Goal: Information Seeking & Learning: Get advice/opinions

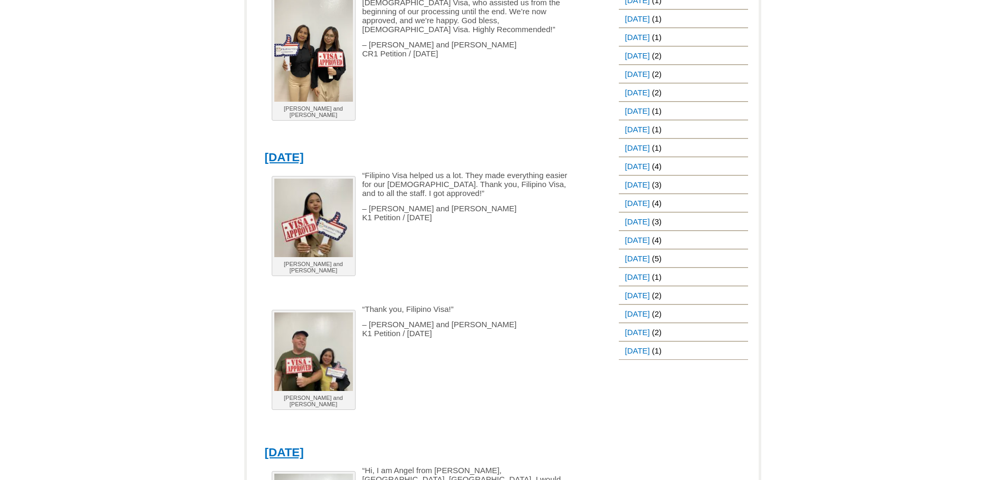
scroll to position [1213, 0]
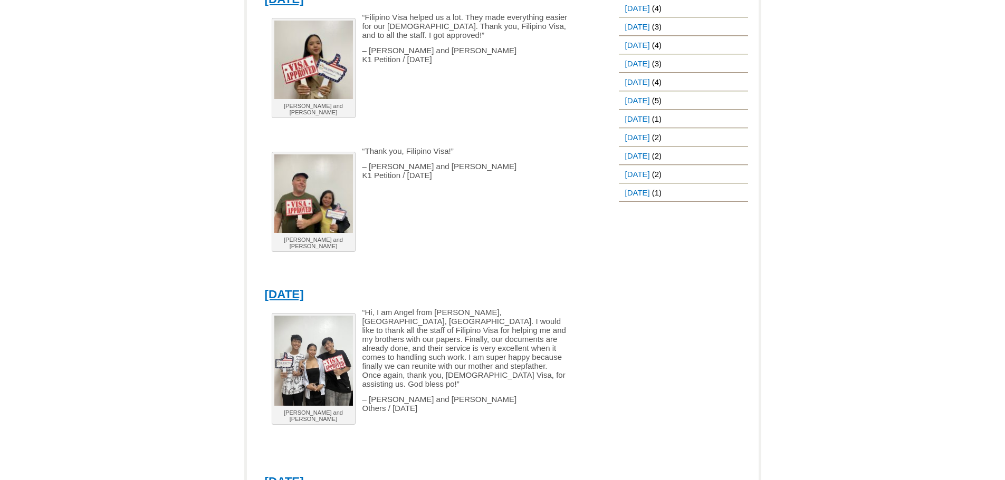
click at [314, 155] on img at bounding box center [313, 194] width 79 height 79
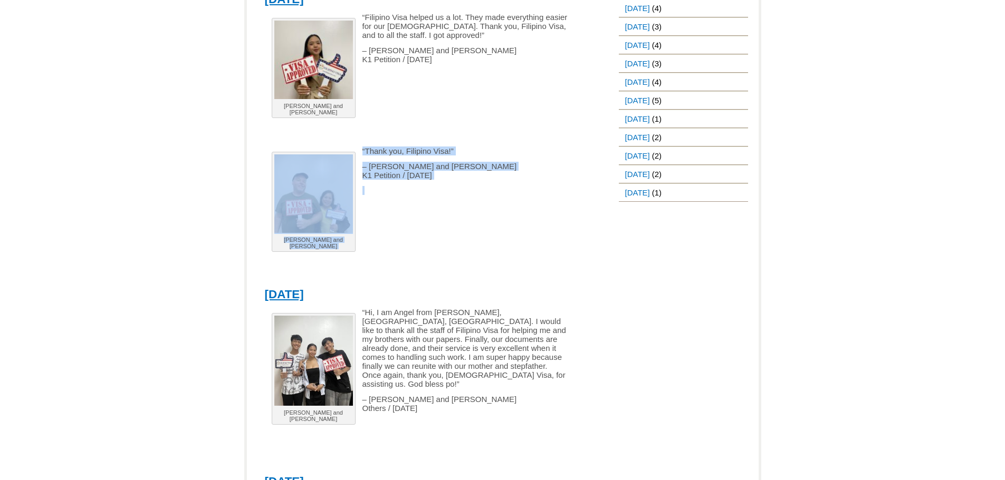
drag, startPoint x: 353, startPoint y: 123, endPoint x: 496, endPoint y: 149, distance: 145.2
click at [496, 149] on div "[PERSON_NAME] and [PERSON_NAME] “Filipino Visa helped us a lot. They made every…" at bounding box center [424, 142] width 319 height 259
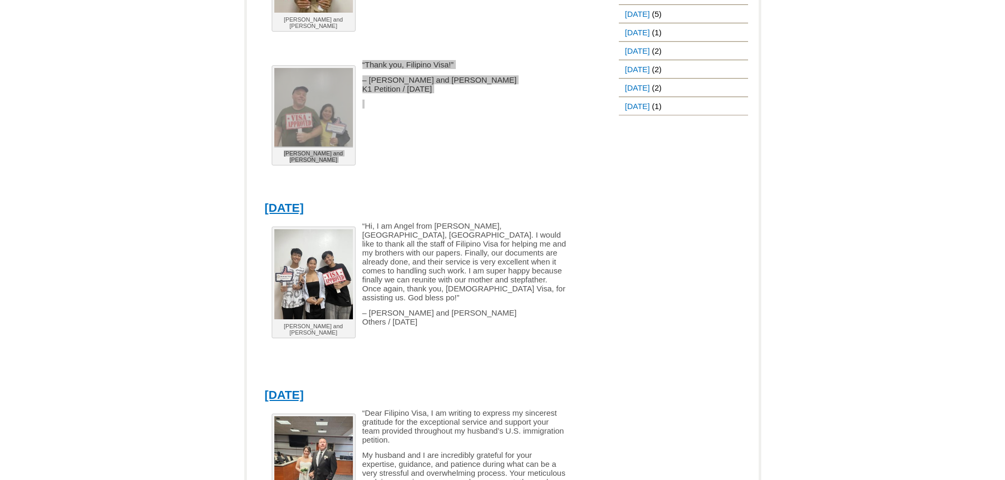
scroll to position [1318, 0]
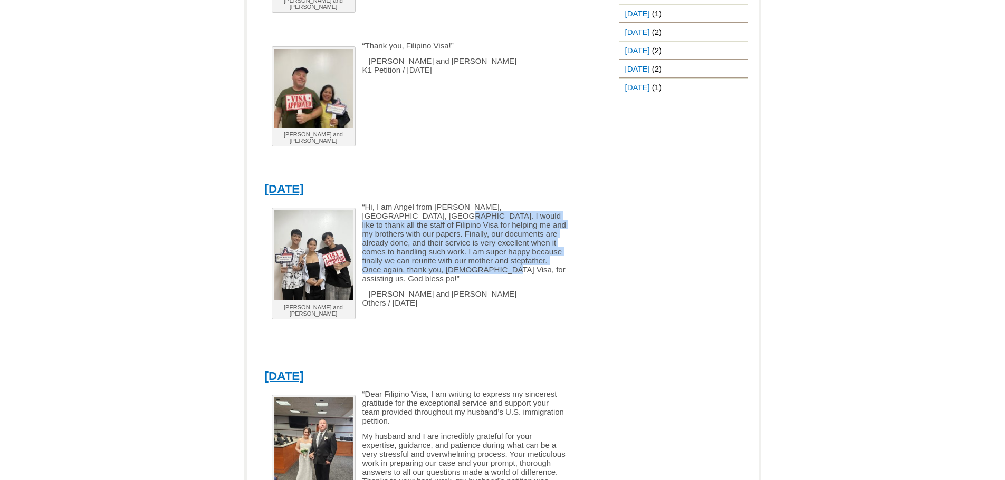
drag, startPoint x: 370, startPoint y: 178, endPoint x: 406, endPoint y: 234, distance: 66.1
click at [406, 234] on p "“Hi, I am Angel from [PERSON_NAME], [GEOGRAPHIC_DATA], [GEOGRAPHIC_DATA]. I wou…" at bounding box center [416, 243] width 303 height 81
click at [448, 203] on p "“Hi, I am Angel from [PERSON_NAME], [GEOGRAPHIC_DATA], [GEOGRAPHIC_DATA]. I wou…" at bounding box center [416, 243] width 303 height 81
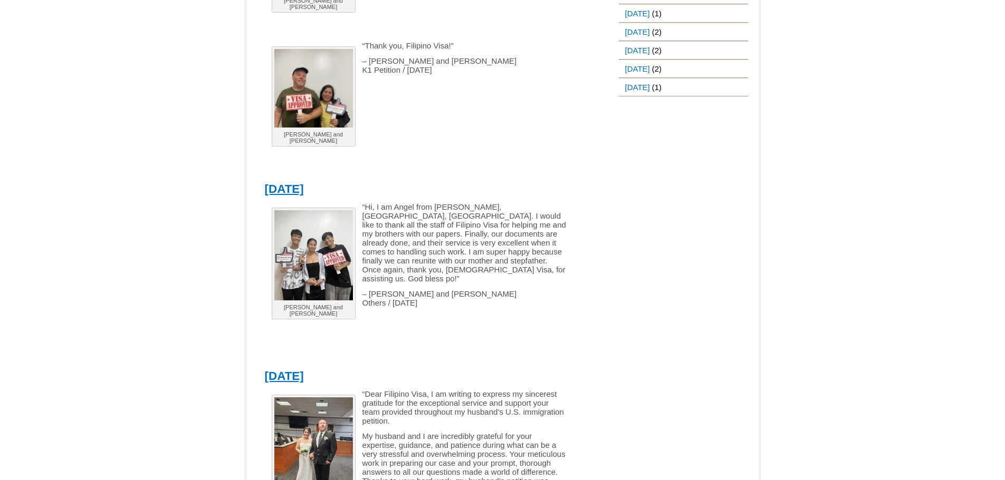
drag, startPoint x: 462, startPoint y: 192, endPoint x: 511, endPoint y: 260, distance: 83.1
click at [511, 260] on div "[PERSON_NAME] and [PERSON_NAME] “Hi, I am Angel from [GEOGRAPHIC_DATA], [GEOGRA…" at bounding box center [424, 278] width 319 height 151
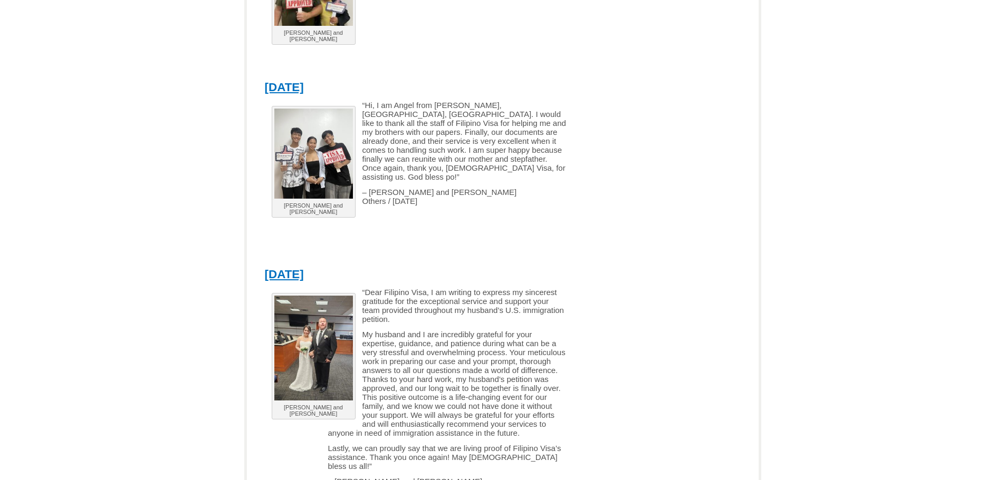
scroll to position [1529, 0]
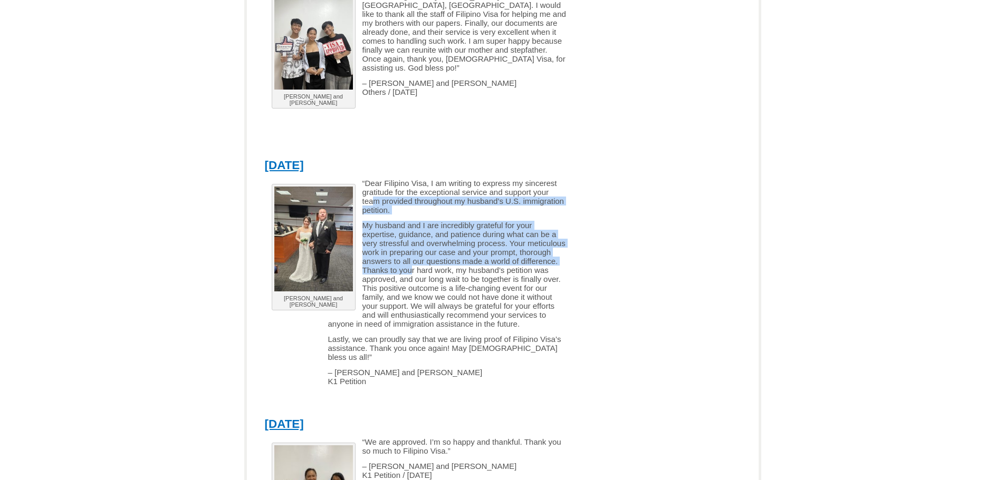
drag, startPoint x: 372, startPoint y: 159, endPoint x: 410, endPoint y: 230, distance: 81.2
click at [410, 230] on div "[PERSON_NAME] and [PERSON_NAME] “Dear Filipino Visa, I am writing to express my…" at bounding box center [424, 290] width 319 height 223
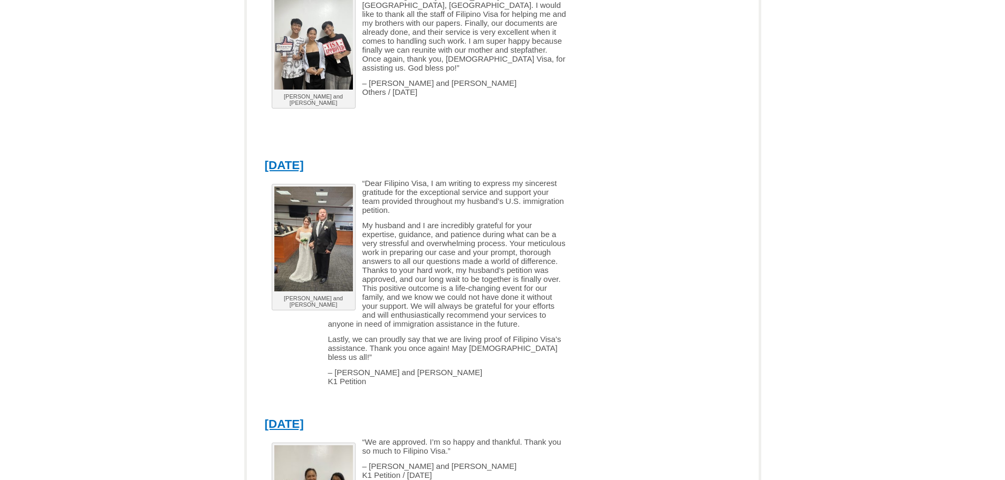
click at [429, 287] on div "[PERSON_NAME] and [PERSON_NAME] “Dear Filipino Visa, I am writing to express my…" at bounding box center [424, 290] width 319 height 223
drag, startPoint x: 403, startPoint y: 325, endPoint x: 364, endPoint y: 140, distance: 188.7
click at [364, 179] on div "[PERSON_NAME] and [PERSON_NAME] “Dear Filipino Visa, I am writing to express my…" at bounding box center [424, 290] width 319 height 223
copy div "Dear Filipino Visa, I am writing to express my sincerest gratitude for the exce…"
copy link "eptember 17, 2025"
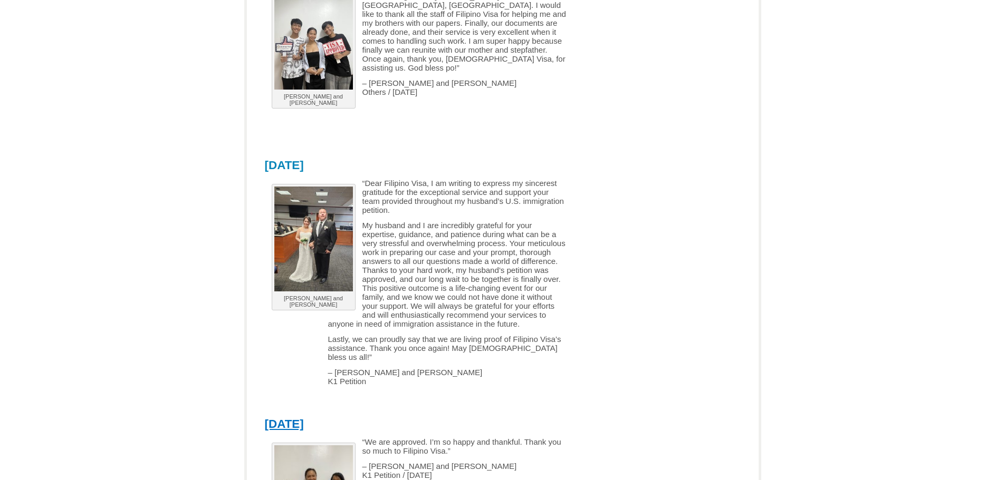
copy link "[DATE]"
drag, startPoint x: 365, startPoint y: 120, endPoint x: 266, endPoint y: 122, distance: 99.7
click at [266, 156] on h1 "[DATE]" at bounding box center [424, 164] width 319 height 17
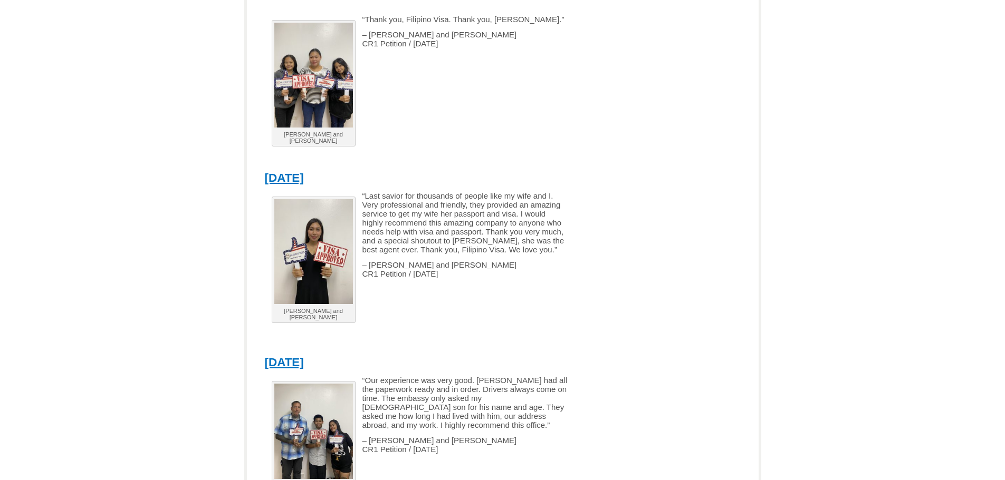
scroll to position [2742, 0]
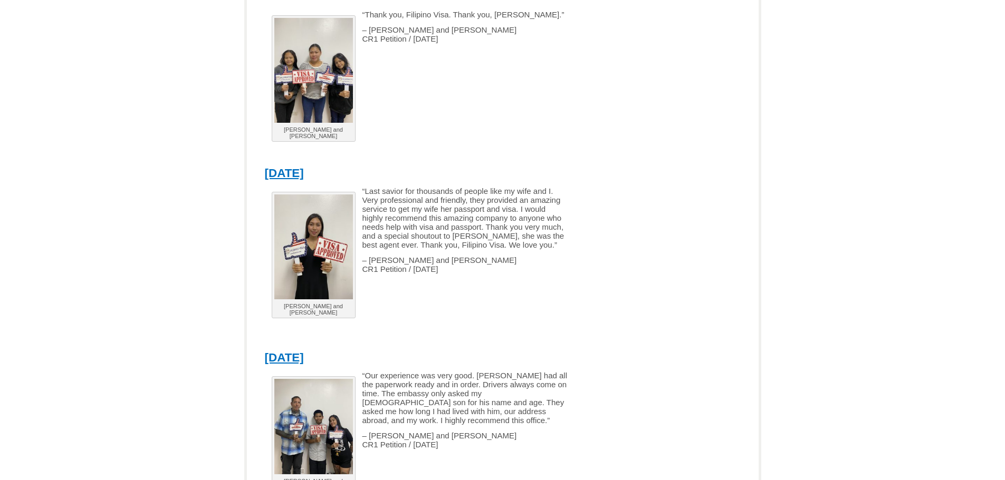
drag, startPoint x: 362, startPoint y: 295, endPoint x: 501, endPoint y: 360, distance: 152.9
click at [502, 371] on div "[PERSON_NAME] and [PERSON_NAME] “Our experience was very good. [PERSON_NAME] ha…" at bounding box center [424, 440] width 319 height 139
click at [378, 371] on p "“Our experience was very good. [PERSON_NAME] had all the paperwork ready and in…" at bounding box center [416, 398] width 303 height 54
drag, startPoint x: 364, startPoint y: 296, endPoint x: 373, endPoint y: 302, distance: 11.1
click at [373, 371] on p "“Our experience was very good. [PERSON_NAME] had all the paperwork ready and in…" at bounding box center [416, 398] width 303 height 54
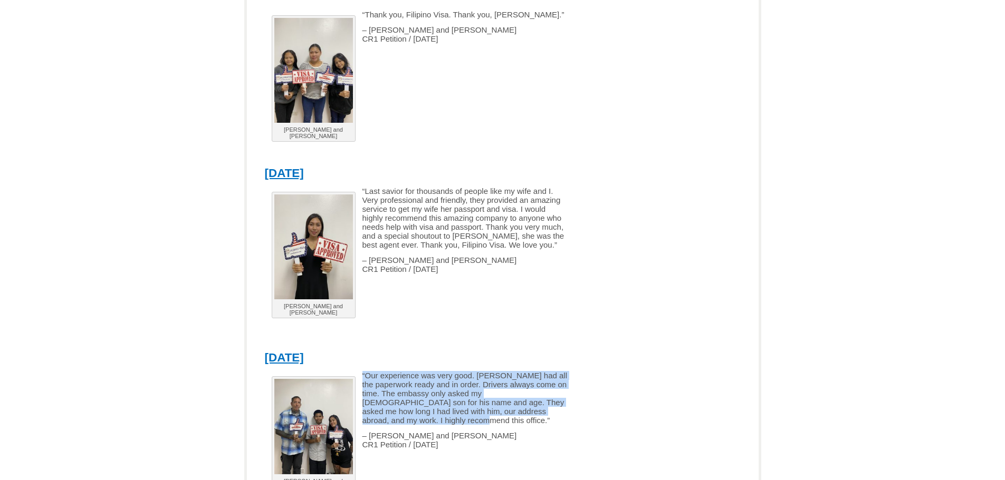
drag, startPoint x: 361, startPoint y: 297, endPoint x: 428, endPoint y: 343, distance: 81.9
click at [428, 371] on p "“Our experience was very good. [PERSON_NAME] had all the paperwork ready and in…" at bounding box center [416, 398] width 303 height 54
copy p "“Our experience was very good. [PERSON_NAME] had all the paperwork ready and in…"
